Goal: Information Seeking & Learning: Learn about a topic

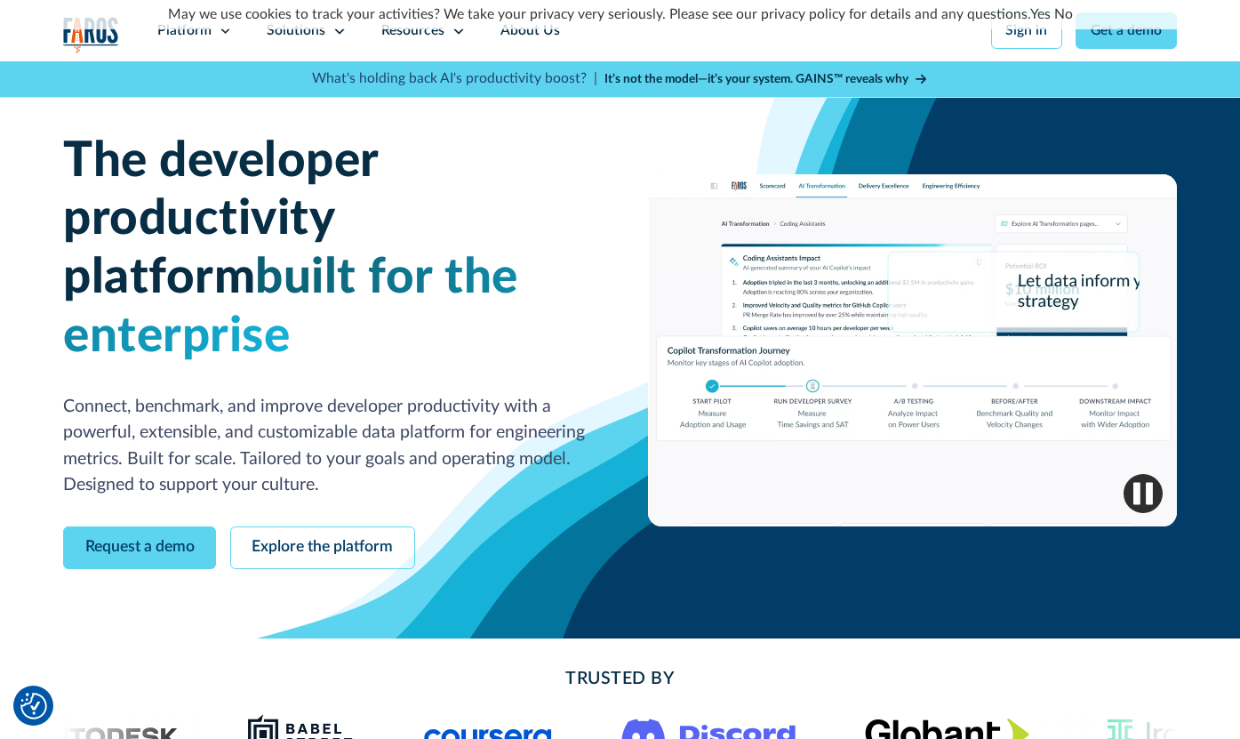
click at [1064, 14] on link "No" at bounding box center [1064, 14] width 19 height 14
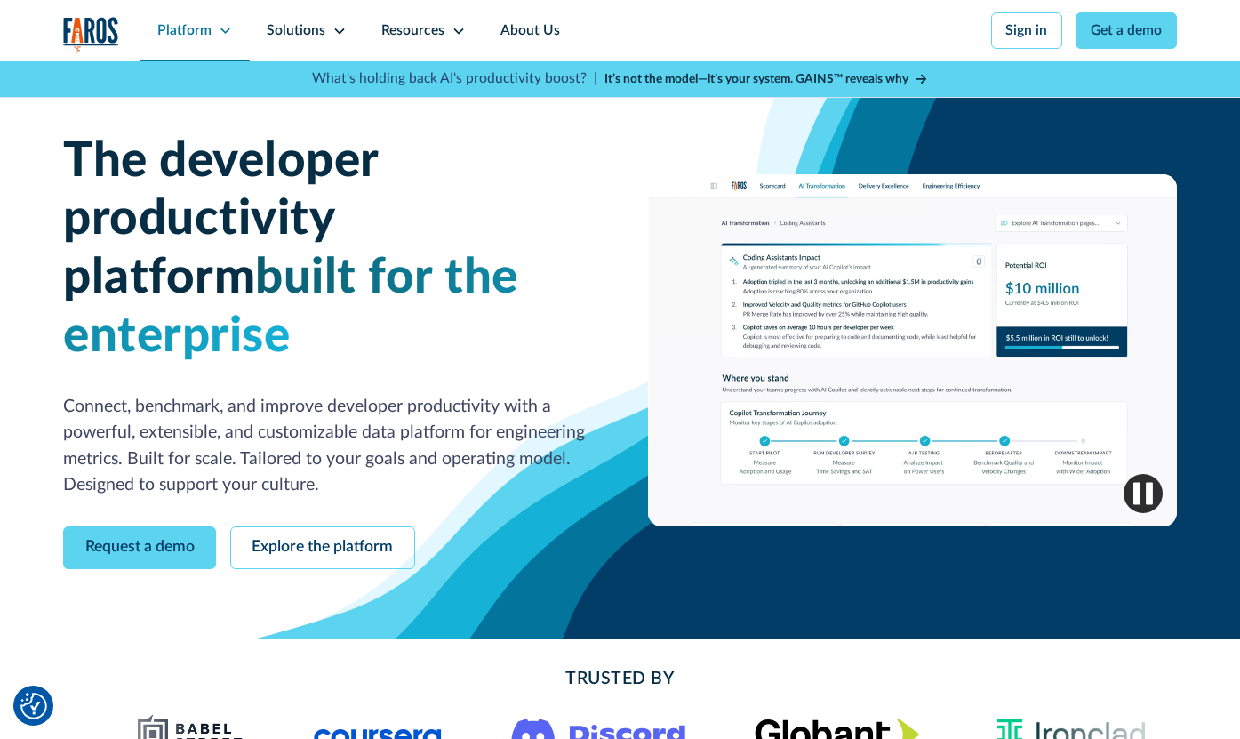
click at [213, 31] on div "Platform" at bounding box center [195, 30] width 110 height 61
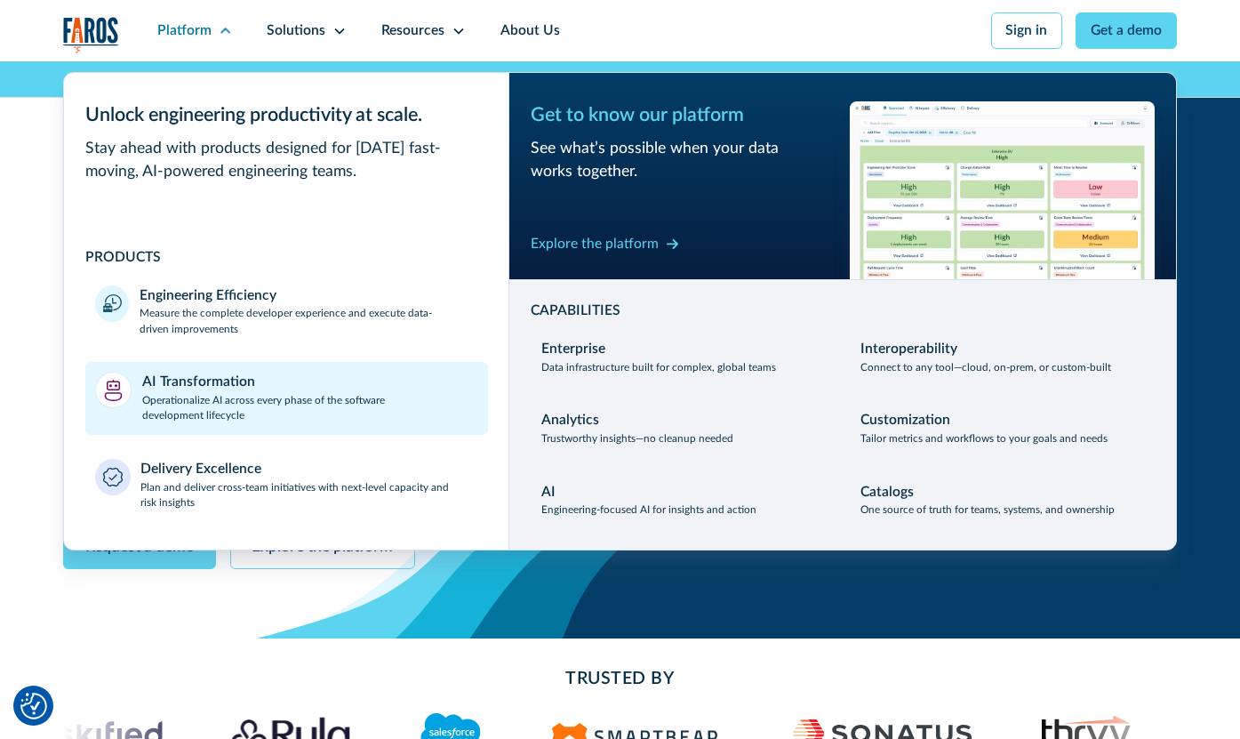
click at [214, 397] on p "Operationalize AI across every phase of the software development lifecycle" at bounding box center [310, 408] width 336 height 31
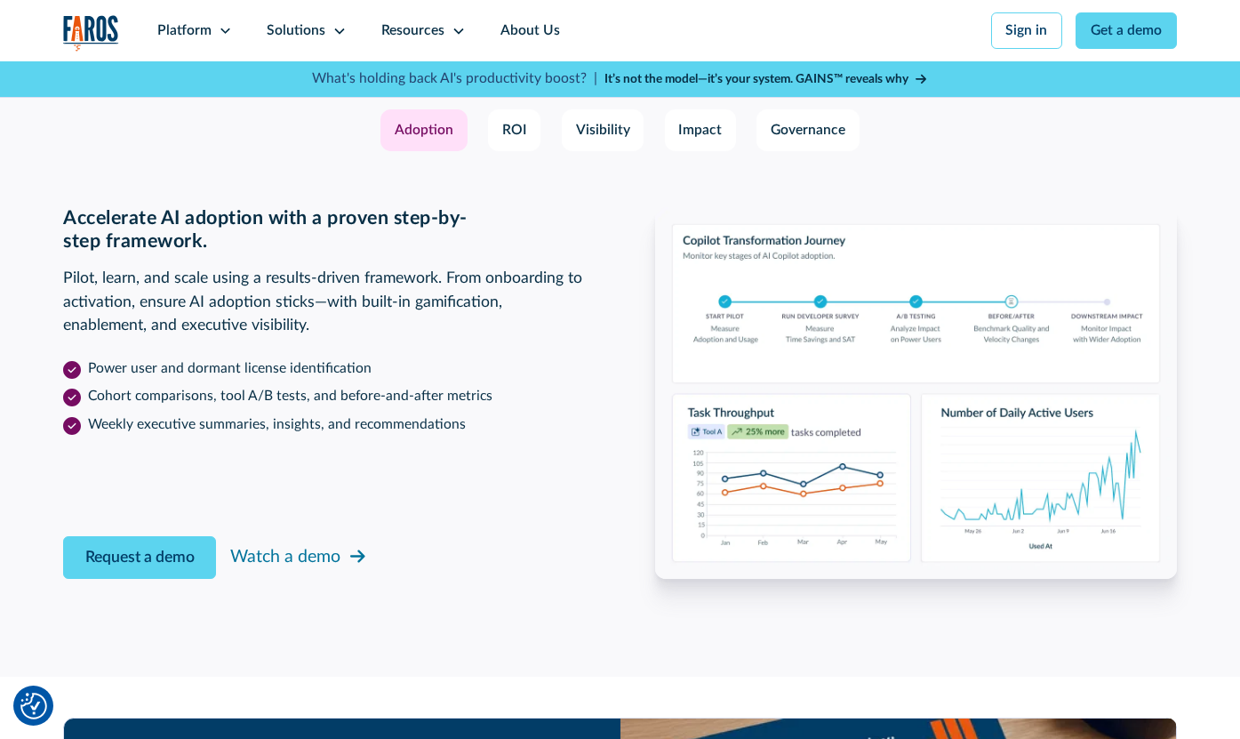
scroll to position [2650, 0]
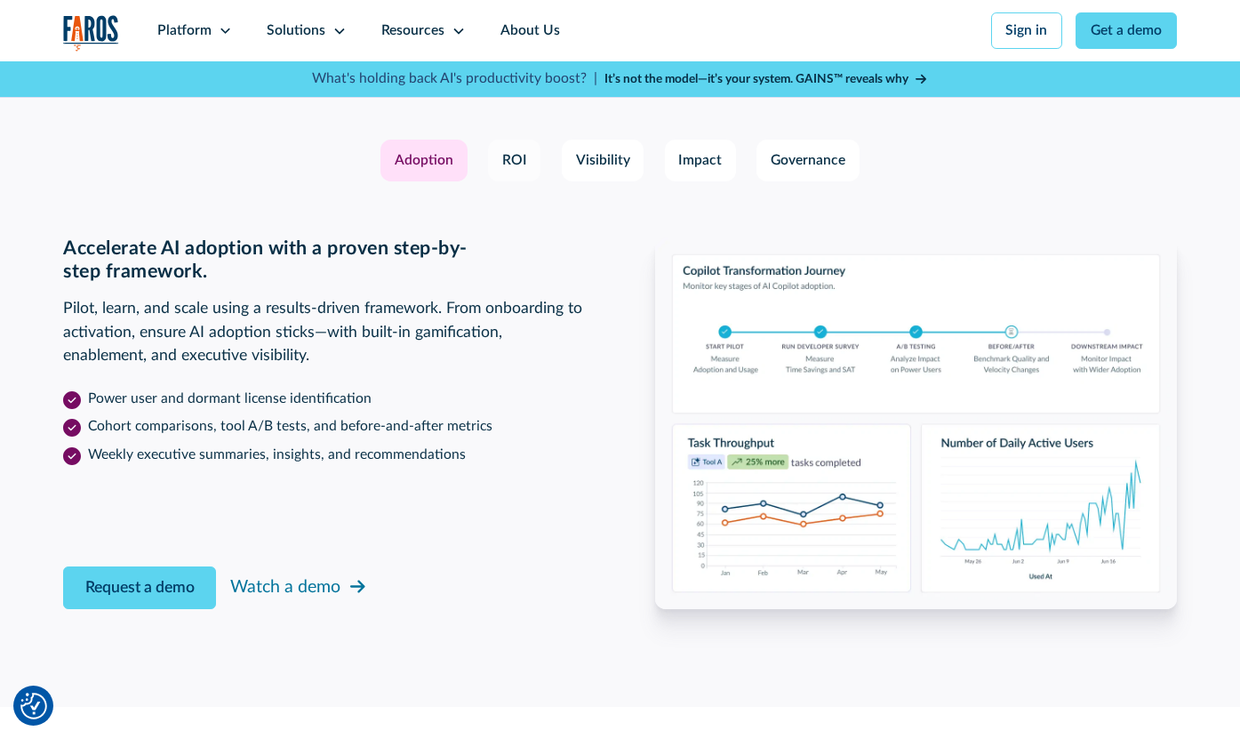
click at [510, 171] on div "ROI" at bounding box center [514, 160] width 25 height 20
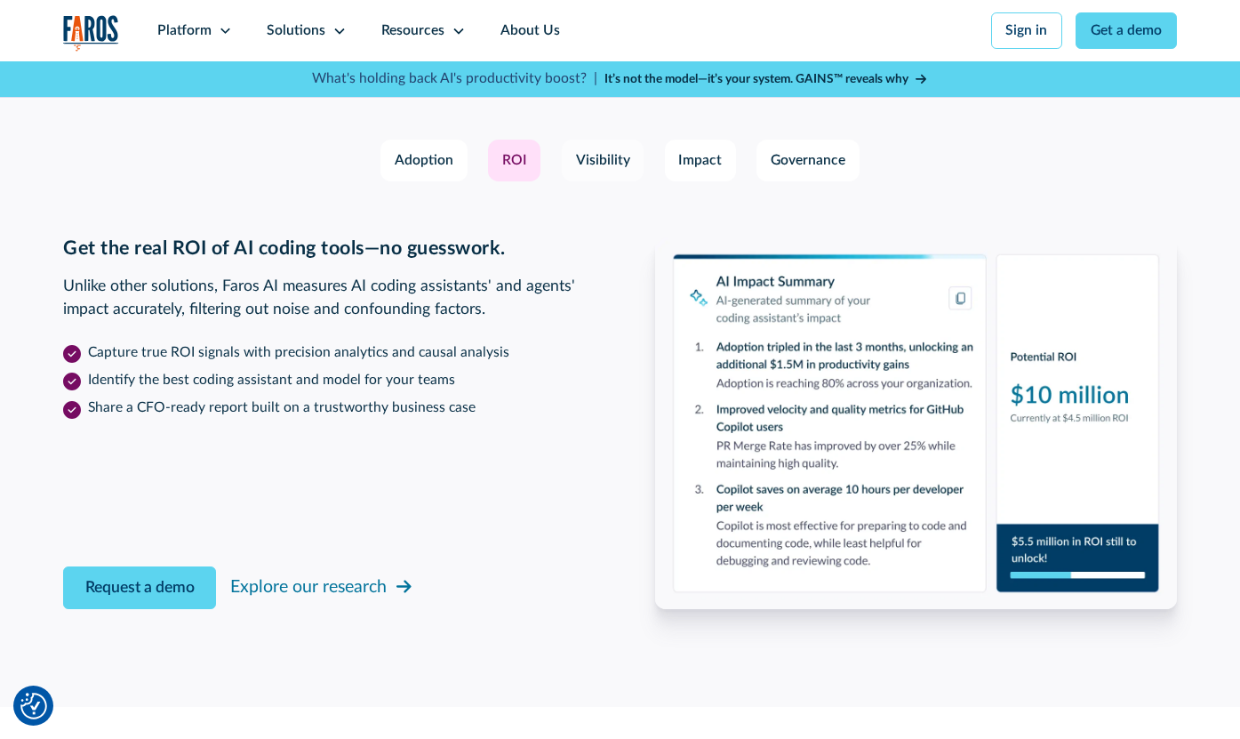
click at [581, 171] on div "Visibility" at bounding box center [603, 160] width 54 height 20
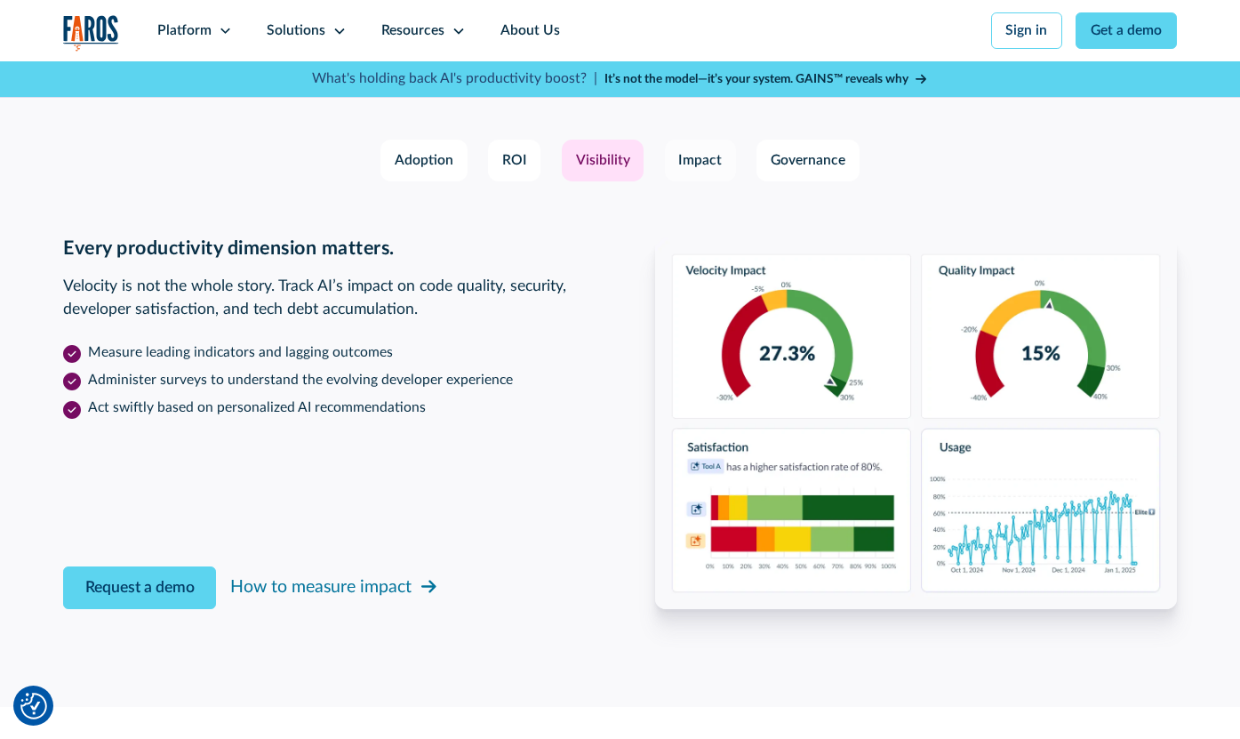
click at [678, 171] on div "Impact" at bounding box center [700, 160] width 44 height 20
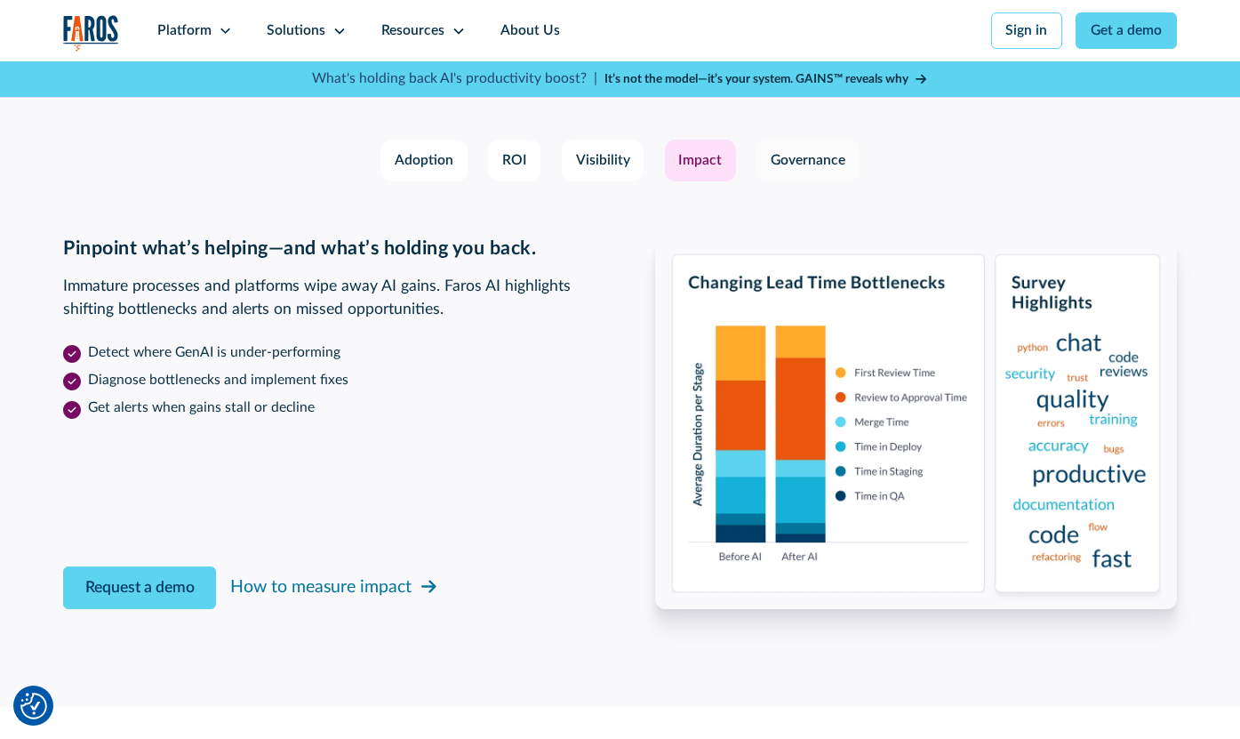
click at [779, 181] on link "Governance" at bounding box center [808, 161] width 102 height 42
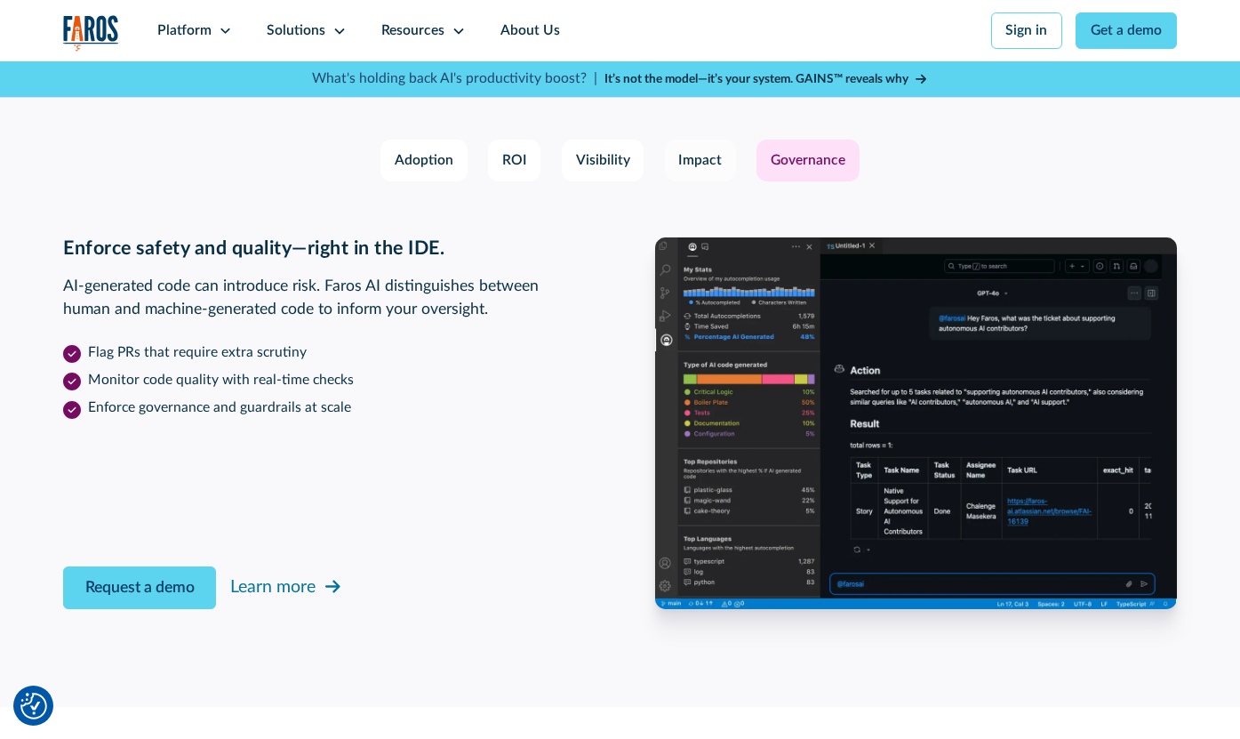
click at [723, 181] on link "Impact" at bounding box center [700, 161] width 71 height 42
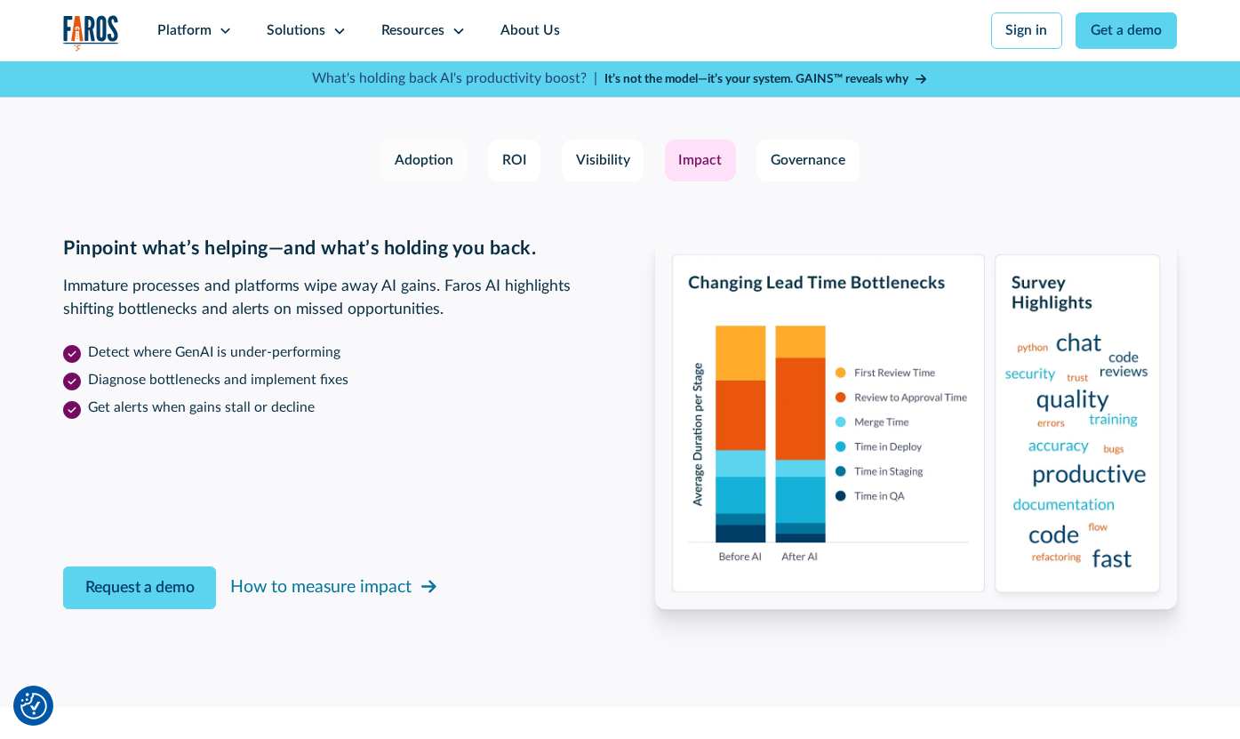
click at [438, 171] on div "Adoption" at bounding box center [424, 160] width 59 height 20
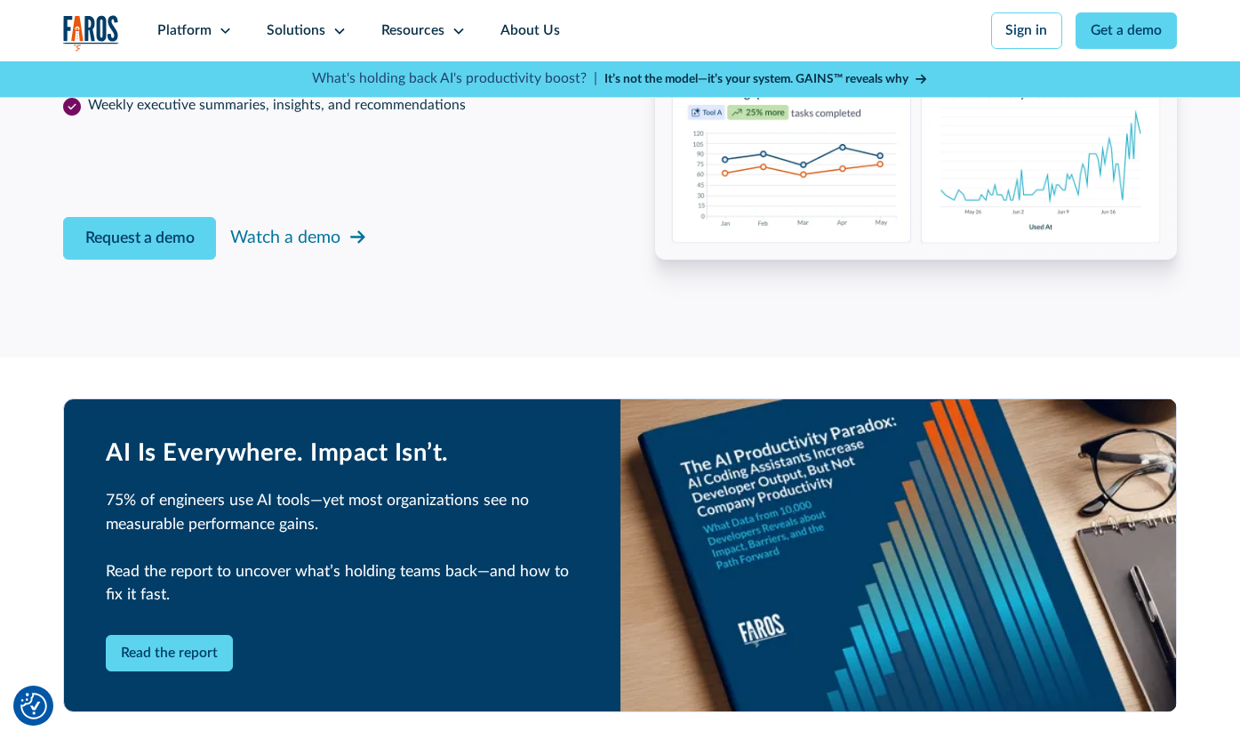
scroll to position [3003, 0]
